Goal: Transaction & Acquisition: Download file/media

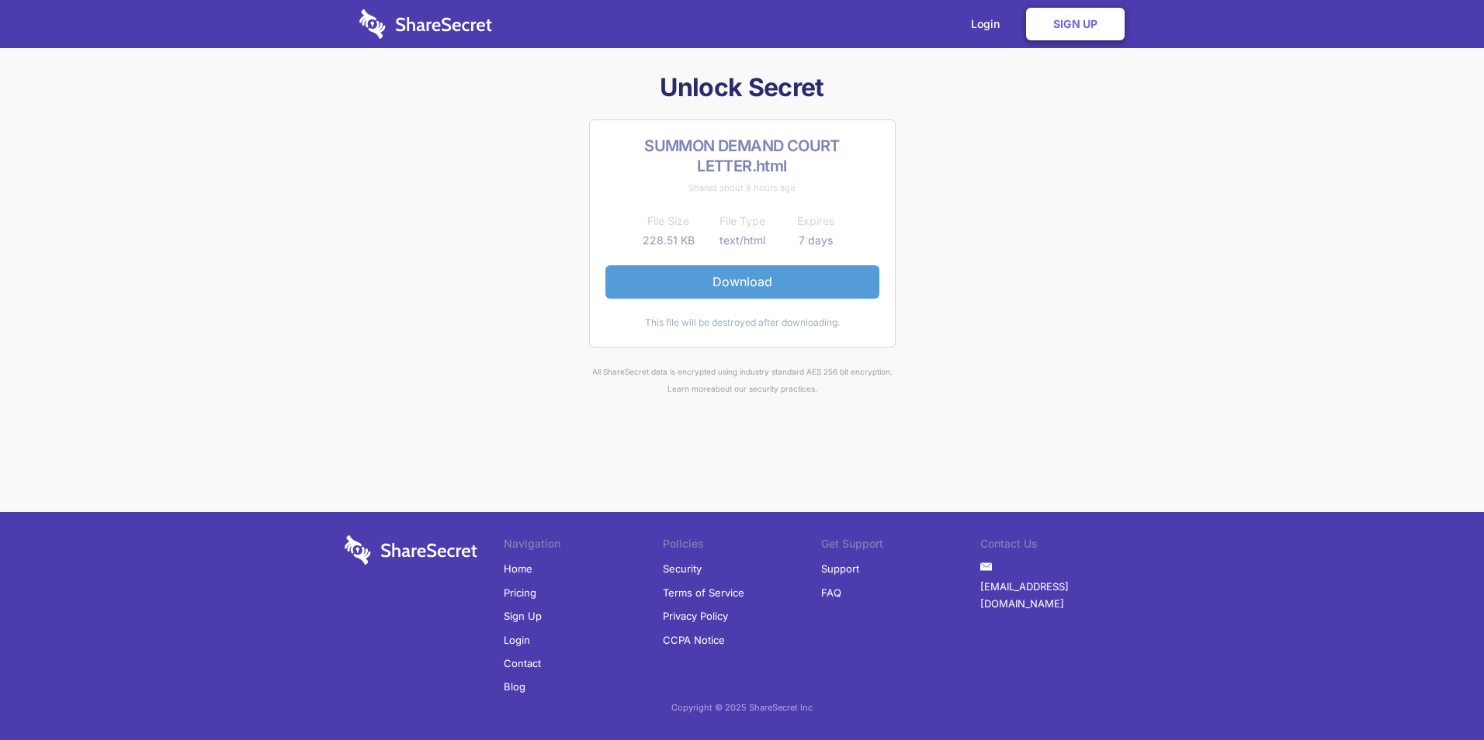
click at [750, 284] on link "Download" at bounding box center [742, 281] width 274 height 33
drag, startPoint x: 0, startPoint y: 0, endPoint x: 743, endPoint y: 273, distance: 791.2
click at [743, 273] on link "Download" at bounding box center [742, 281] width 274 height 33
